Goal: Task Accomplishment & Management: Use online tool/utility

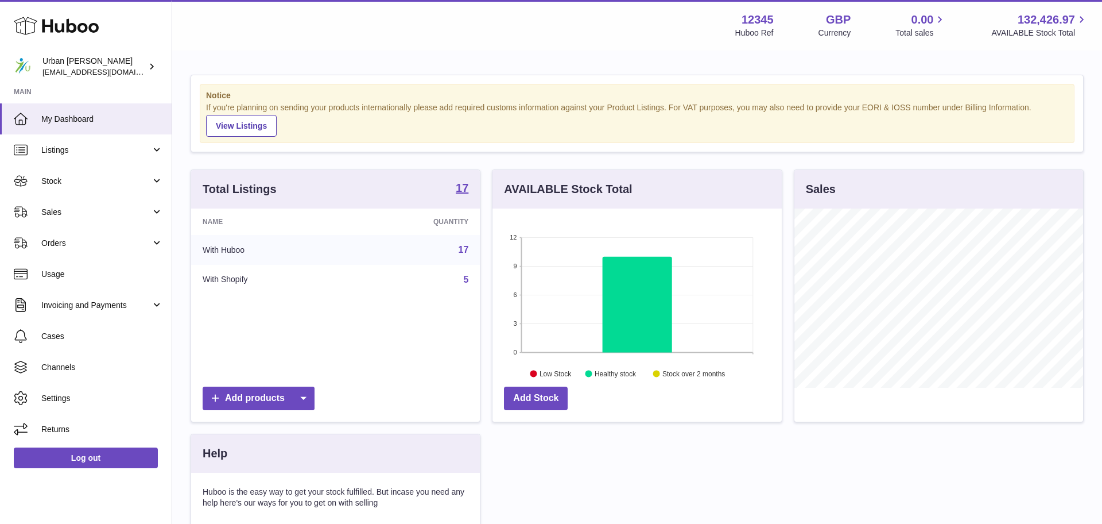
scroll to position [179, 289]
drag, startPoint x: 84, startPoint y: 213, endPoint x: 88, endPoint y: 222, distance: 10.3
click at [83, 213] on span "Sales" at bounding box center [96, 212] width 110 height 11
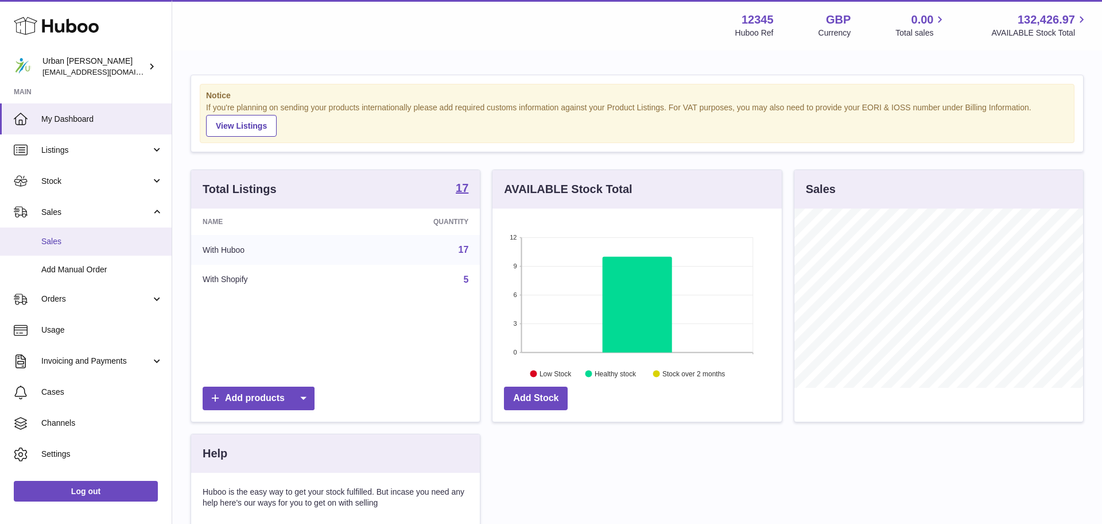
click at [83, 239] on span "Sales" at bounding box center [102, 241] width 122 height 11
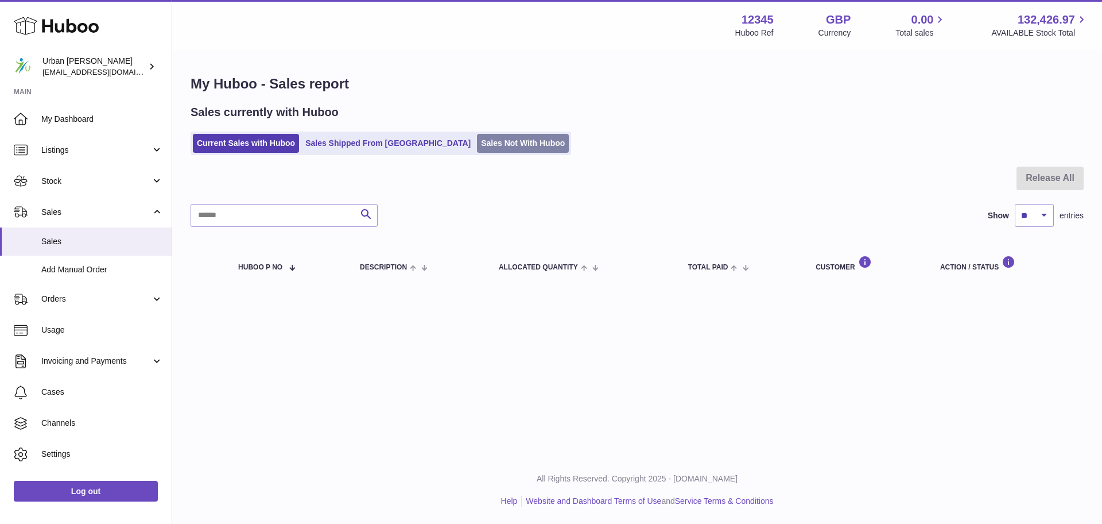
click at [483, 137] on link "Sales Not With Huboo" at bounding box center [523, 143] width 92 height 19
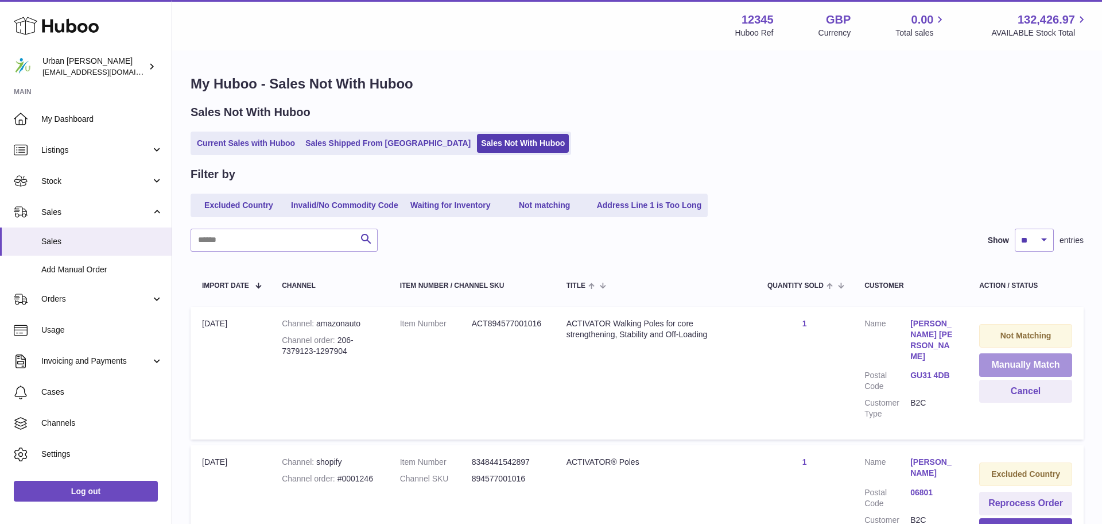
click at [1008, 358] on button "Manually Match" at bounding box center [1025, 365] width 93 height 24
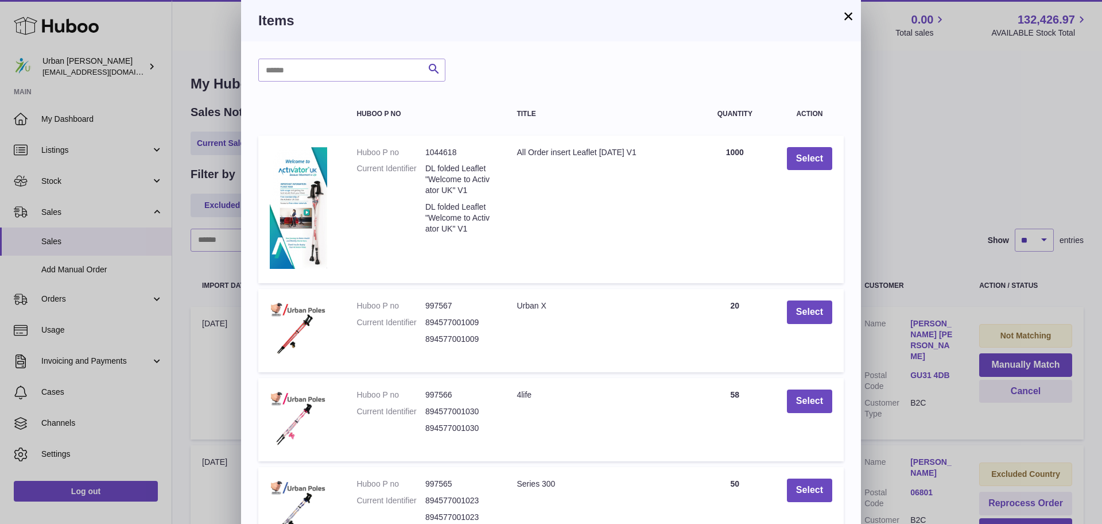
scroll to position [196, 0]
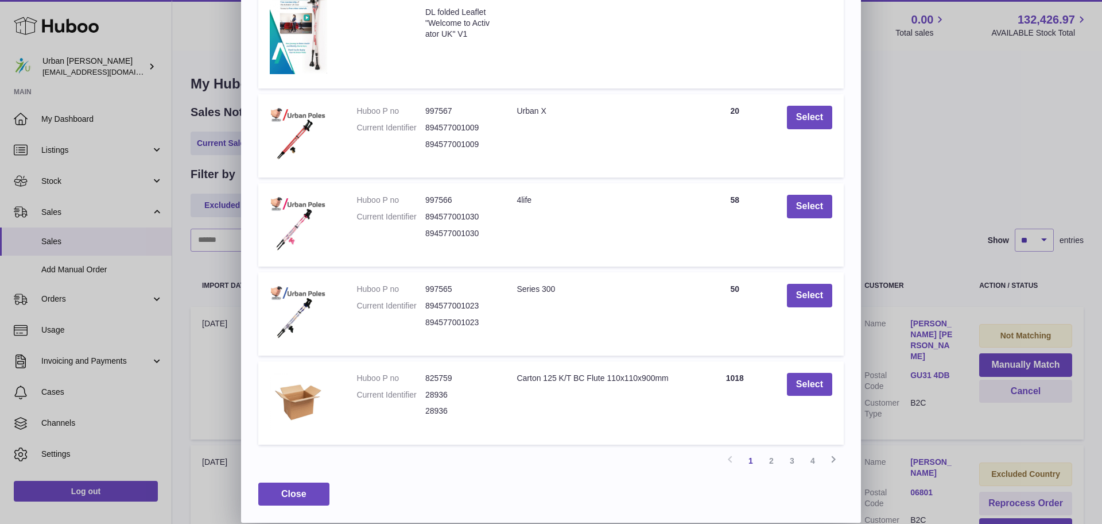
click at [791, 464] on link "3" at bounding box center [792, 460] width 21 height 21
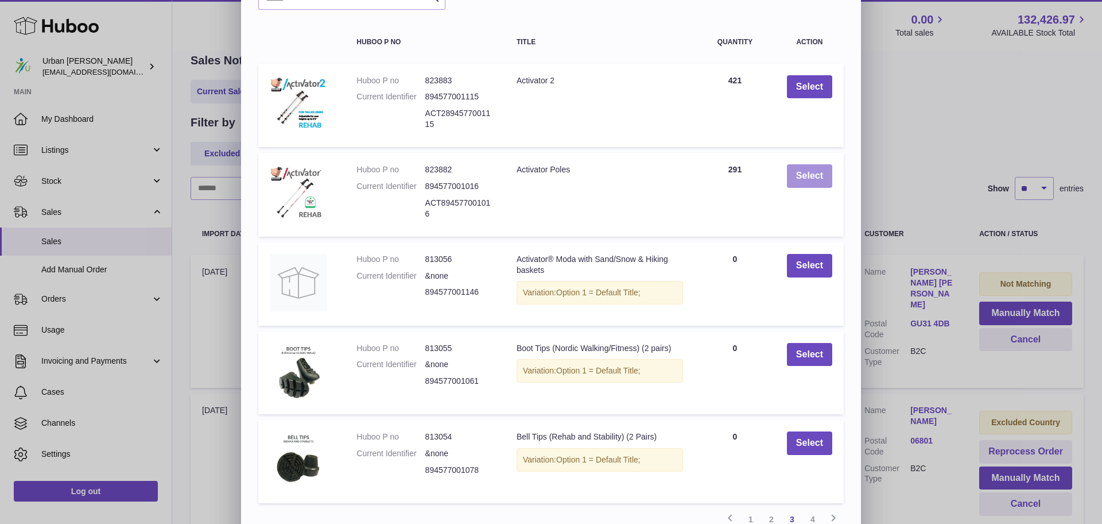
scroll to position [71, 0]
click at [803, 186] on button "Select" at bounding box center [809, 177] width 45 height 24
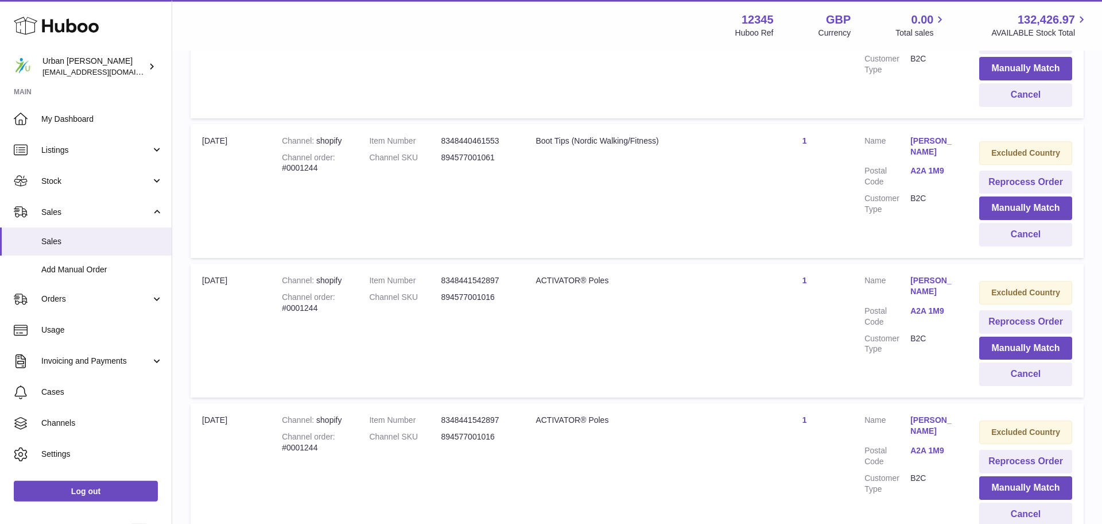
scroll to position [0, 0]
